Goal: Transaction & Acquisition: Download file/media

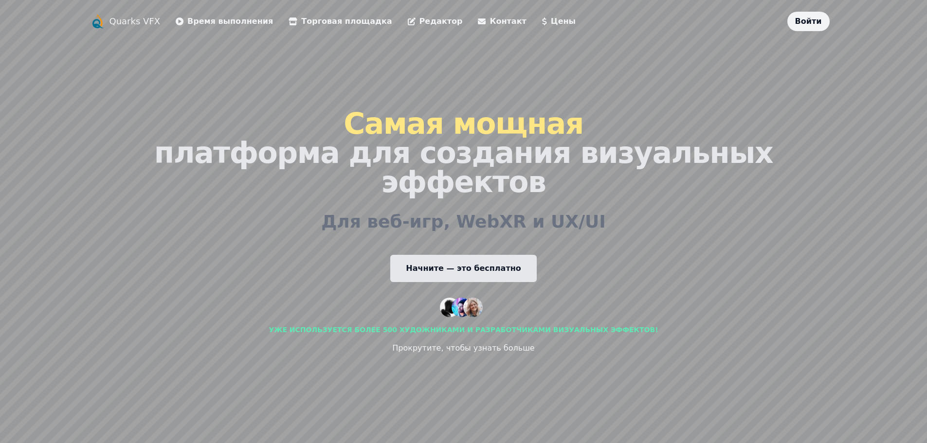
click at [470, 264] on font "Начните — это бесплатно" at bounding box center [463, 268] width 115 height 9
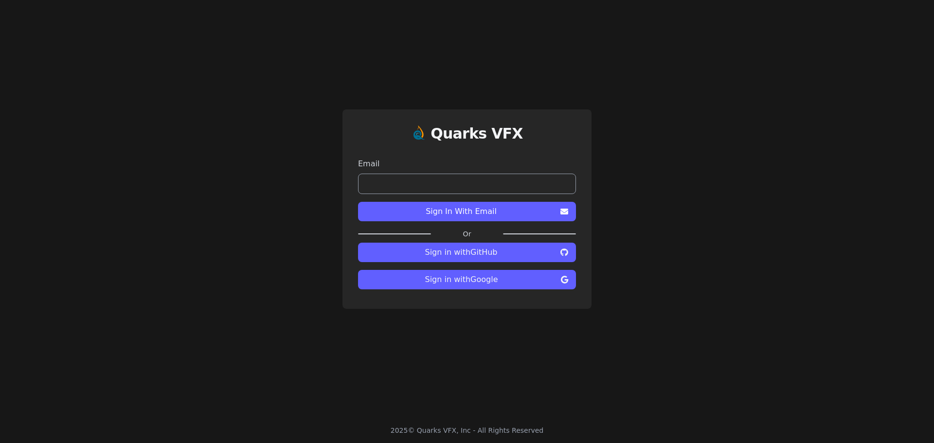
click at [440, 190] on input "email" at bounding box center [467, 184] width 218 height 20
drag, startPoint x: 749, startPoint y: 175, endPoint x: 743, endPoint y: 174, distance: 6.4
click at [749, 175] on div "Quarks VFX Email Sign In With Email Or Sign in with GitHub Sign in with Google" at bounding box center [467, 209] width 934 height 418
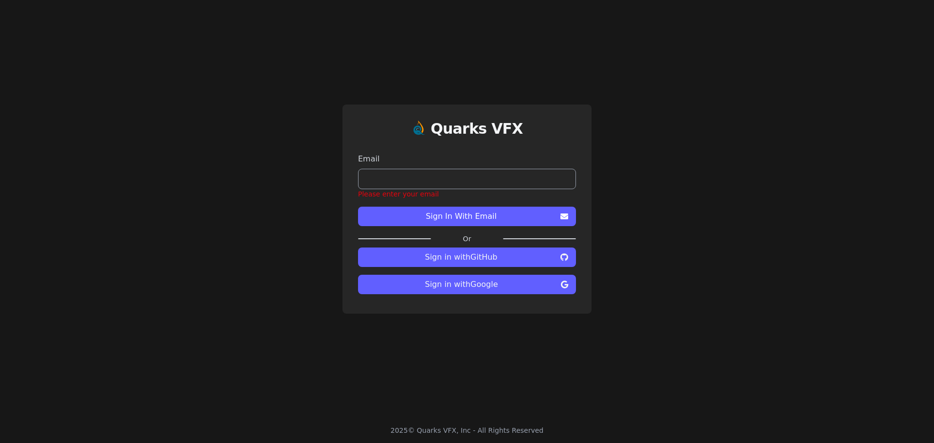
click at [529, 293] on button "Sign in with Google" at bounding box center [467, 284] width 218 height 19
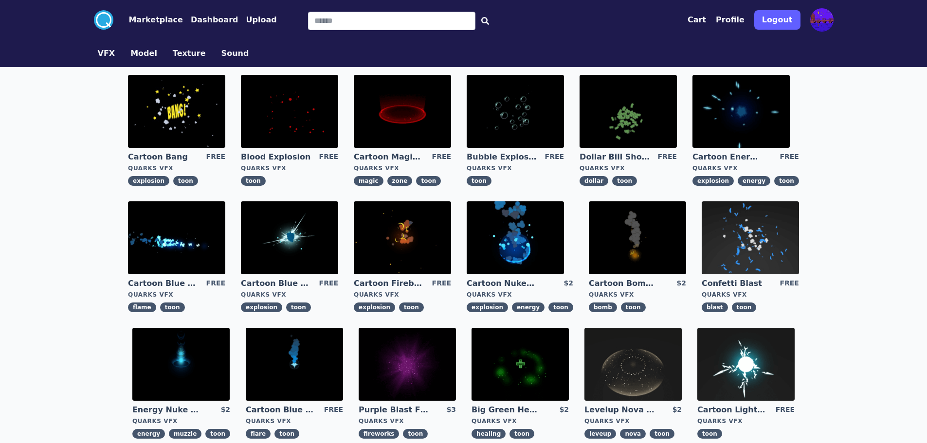
click at [384, 99] on img at bounding box center [402, 111] width 97 height 73
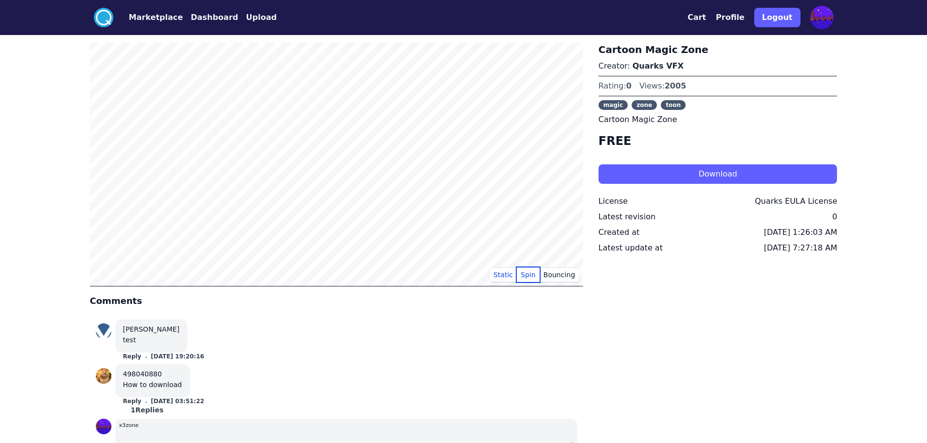
click at [530, 276] on button "Spin" at bounding box center [528, 275] width 23 height 15
click at [556, 276] on button "Bouncing" at bounding box center [559, 275] width 39 height 15
click at [723, 120] on p "Cartoon Magic Zone" at bounding box center [717, 120] width 239 height 12
click at [732, 140] on h4 "FREE" at bounding box center [717, 141] width 239 height 16
click at [694, 177] on button "Download" at bounding box center [717, 173] width 239 height 19
